Goal: Transaction & Acquisition: Obtain resource

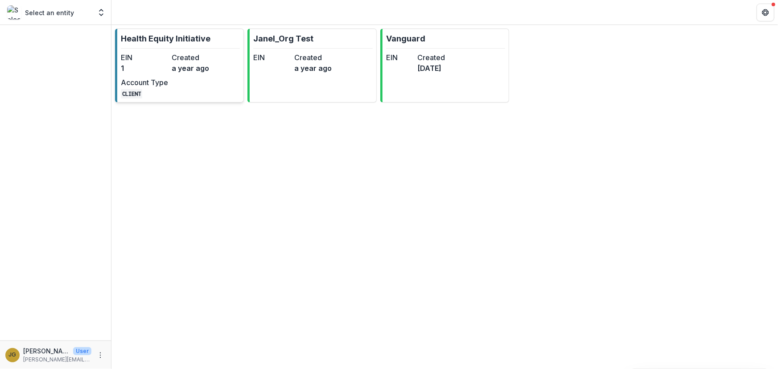
click at [178, 37] on p "Health Equity Initiative" at bounding box center [166, 39] width 90 height 12
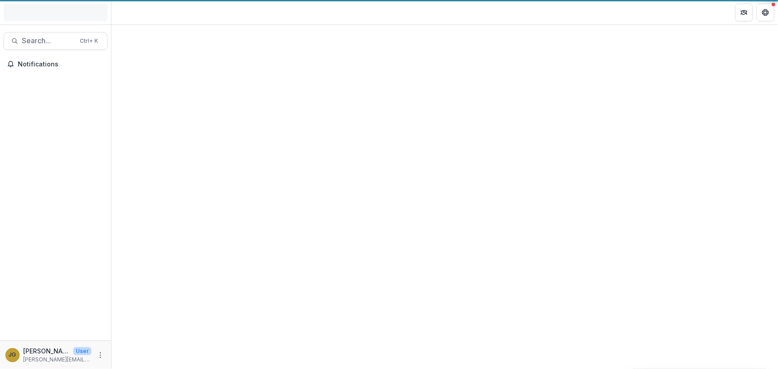
click at [178, 37] on div at bounding box center [444, 197] width 666 height 344
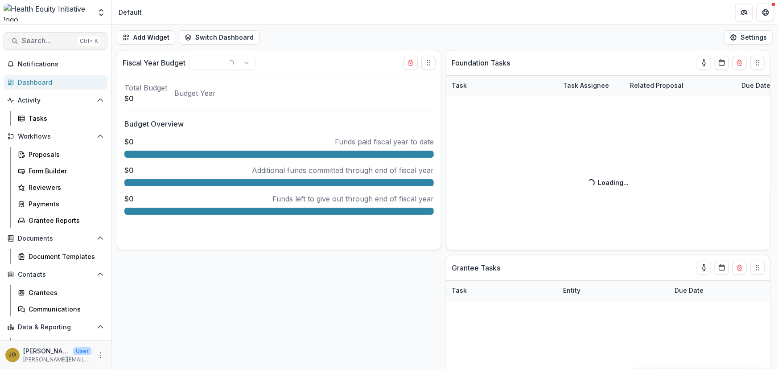
click at [47, 44] on span "Search..." at bounding box center [48, 41] width 53 height 8
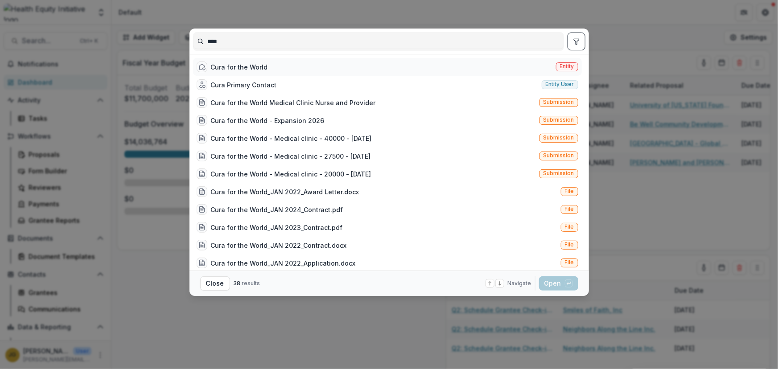
type input "****"
click at [243, 62] on div "Cura for the World" at bounding box center [239, 66] width 57 height 9
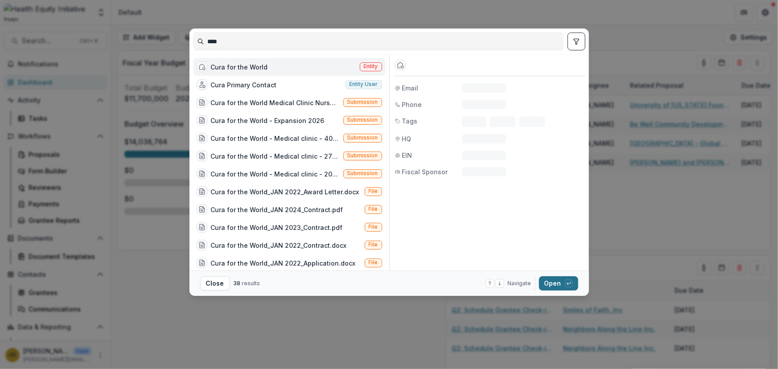
click at [551, 283] on button "Open with enter key" at bounding box center [558, 283] width 39 height 14
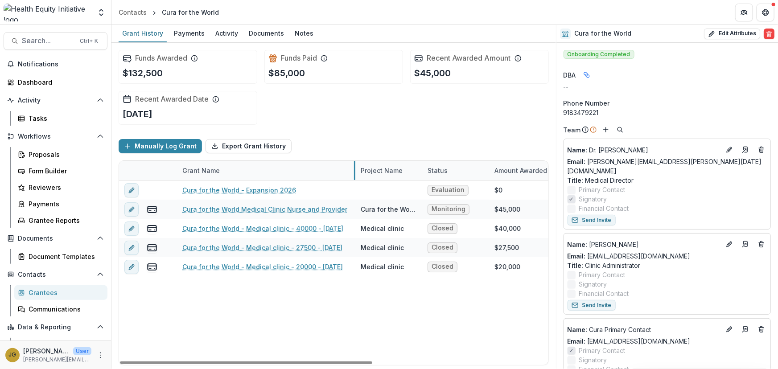
drag, startPoint x: 287, startPoint y: 167, endPoint x: 353, endPoint y: 176, distance: 67.5
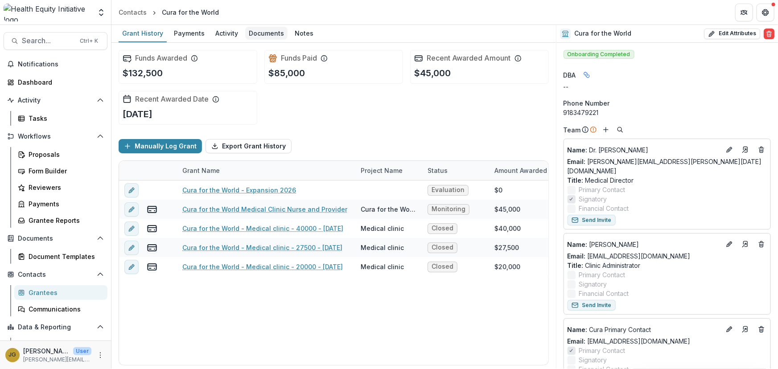
click at [256, 31] on div "Documents" at bounding box center [266, 33] width 42 height 13
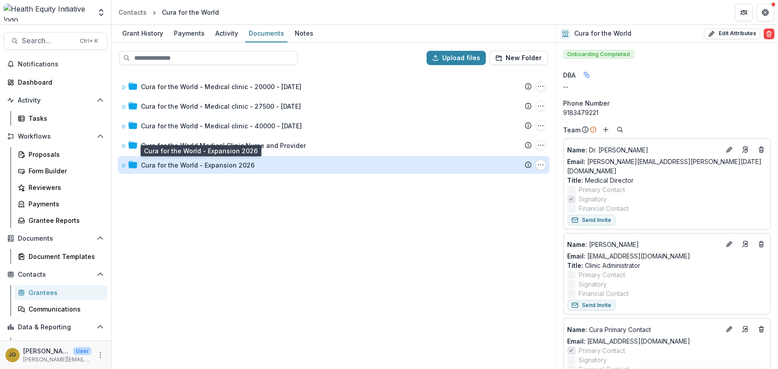
click at [162, 166] on div "Cura for the World - Expansion 2026" at bounding box center [198, 164] width 114 height 9
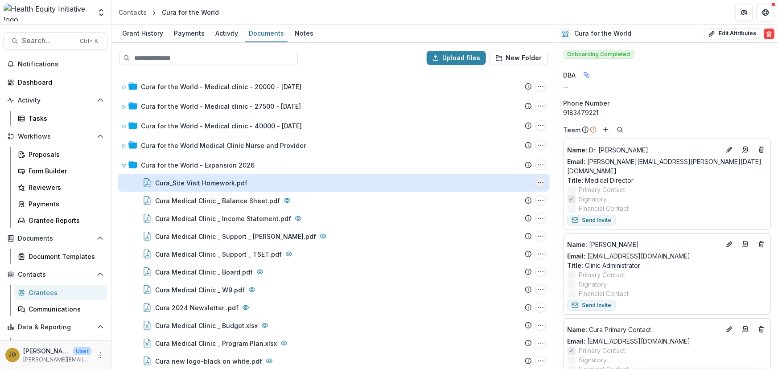
click at [540, 183] on circle "Cura_Site Visit Homework.pdf Options" at bounding box center [540, 183] width 0 height 0
click at [469, 214] on button "Download" at bounding box center [495, 214] width 95 height 15
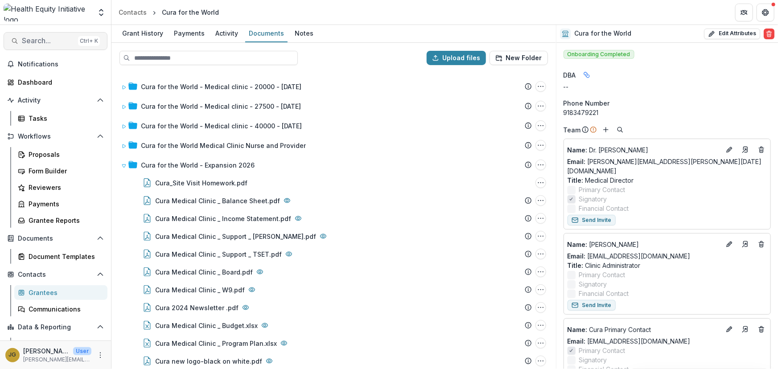
click at [47, 40] on span "Search..." at bounding box center [48, 41] width 53 height 8
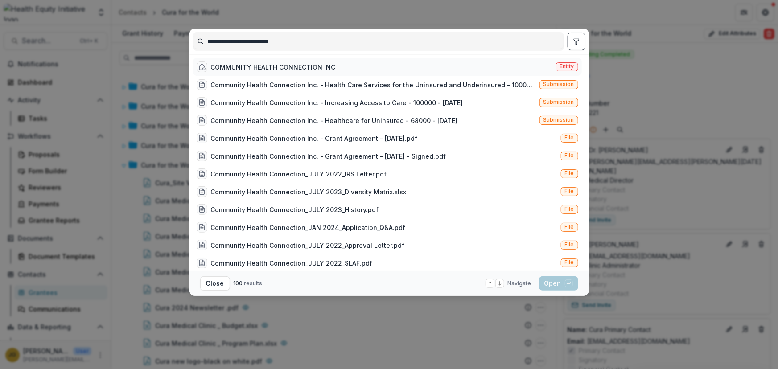
type input "**********"
click at [225, 65] on div "COMMUNITY HEALTH CONNECTION INC" at bounding box center [273, 66] width 125 height 9
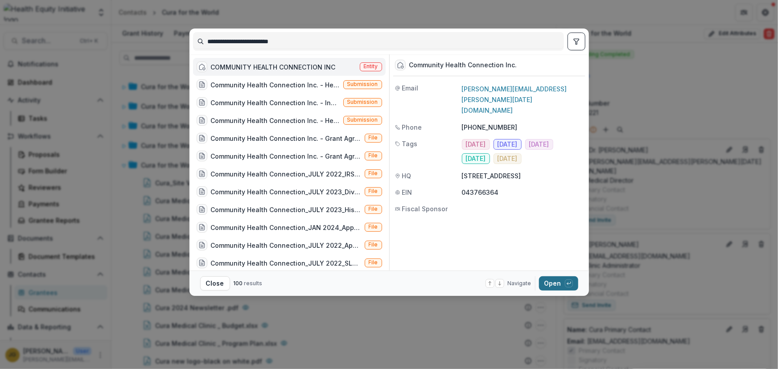
click at [553, 282] on button "Open with enter key" at bounding box center [558, 283] width 39 height 14
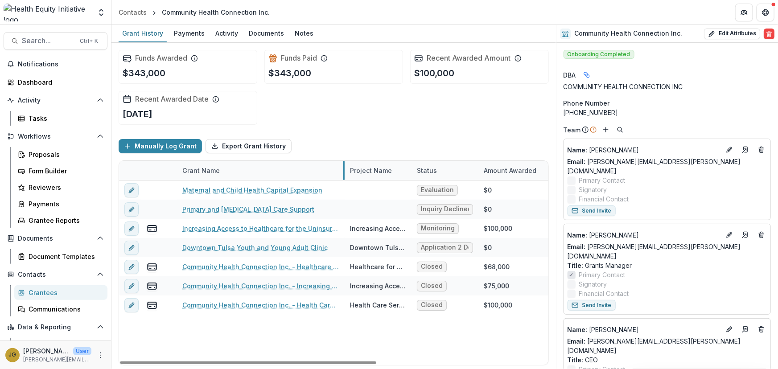
drag, startPoint x: 287, startPoint y: 166, endPoint x: 343, endPoint y: 166, distance: 56.1
click at [249, 30] on div "Documents" at bounding box center [266, 33] width 42 height 13
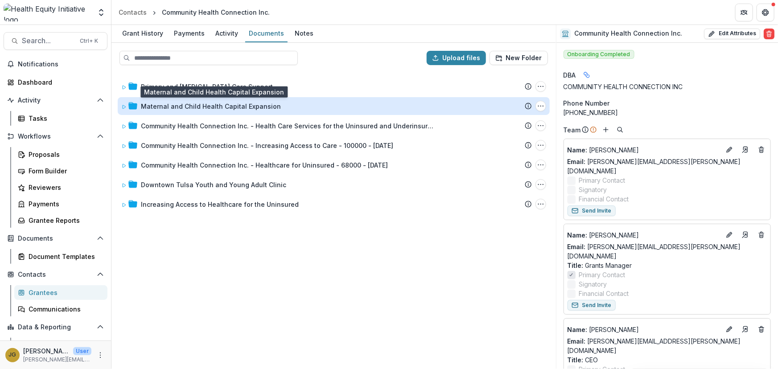
click at [154, 103] on div "Maternal and Child Health Capital Expansion" at bounding box center [211, 106] width 140 height 9
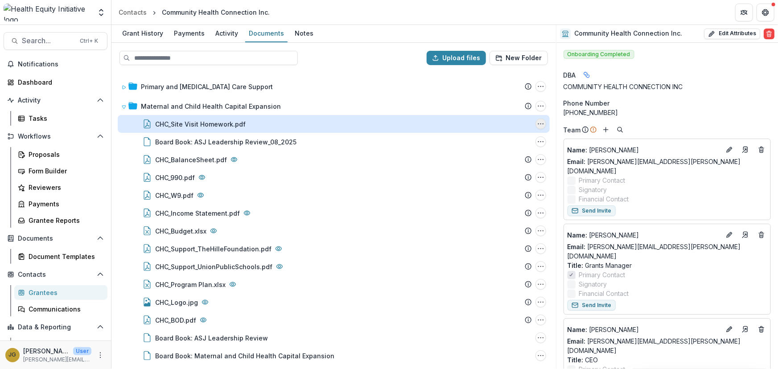
click at [537, 123] on icon "CHC_Site Visit Homework.pdf Options" at bounding box center [540, 123] width 7 height 7
click at [477, 155] on button "Download" at bounding box center [495, 155] width 95 height 15
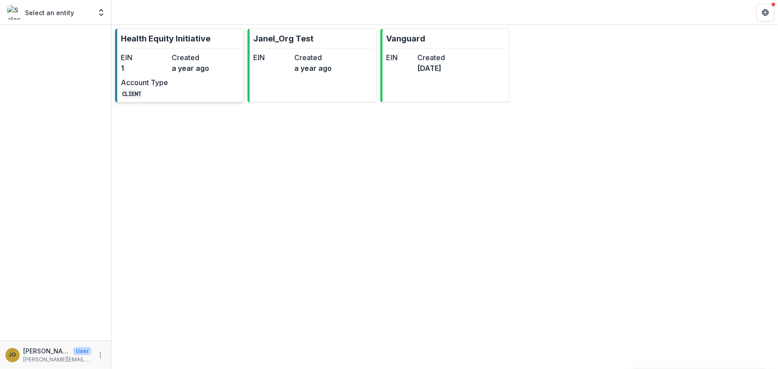
click at [187, 37] on p "Health Equity Initiative" at bounding box center [166, 39] width 90 height 12
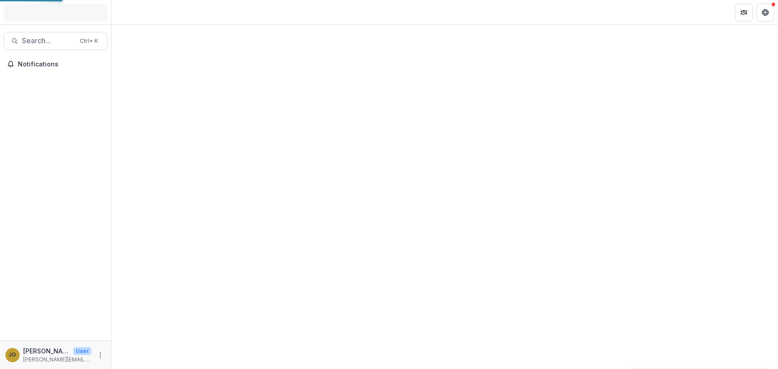
click at [187, 37] on div at bounding box center [444, 197] width 666 height 344
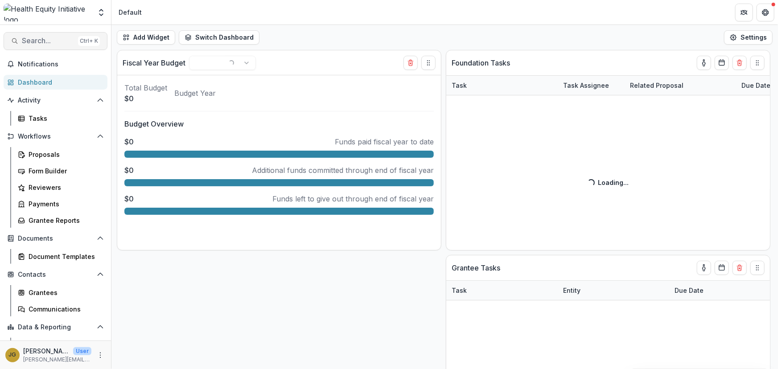
click at [29, 40] on span "Search..." at bounding box center [48, 41] width 53 height 8
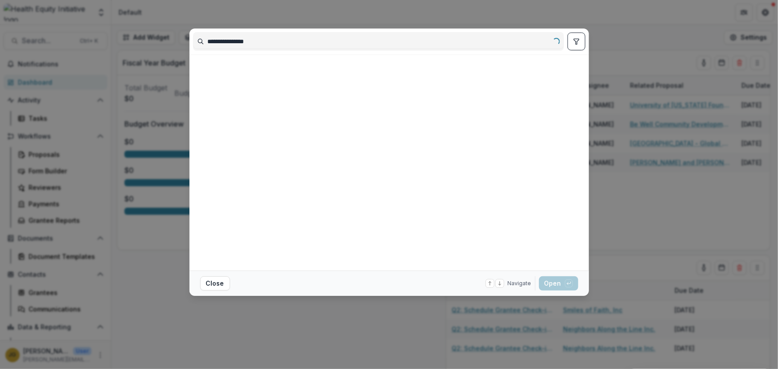
type input "**********"
